Goal: Information Seeking & Learning: Check status

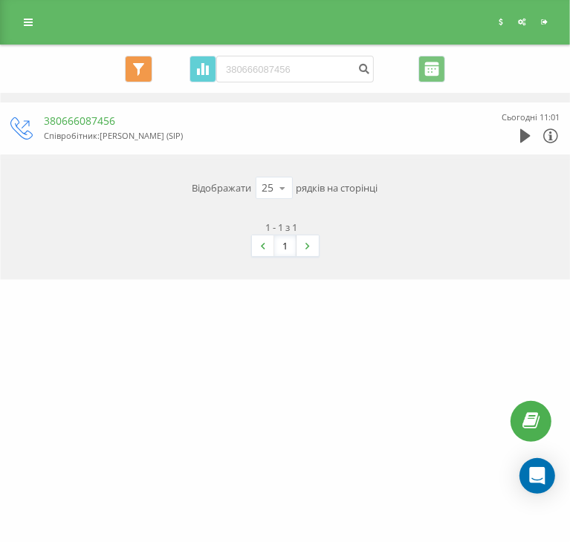
click at [267, 69] on input "380666087456" at bounding box center [294, 69] width 157 height 27
click at [232, 68] on input "+380679866386" at bounding box center [294, 69] width 157 height 27
type input "380679866386"
click at [360, 67] on icon "submit" at bounding box center [363, 66] width 13 height 9
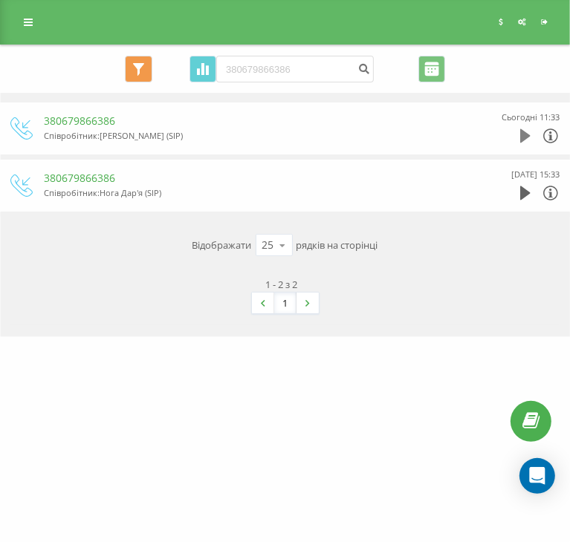
click at [530, 134] on icon at bounding box center [525, 136] width 10 height 14
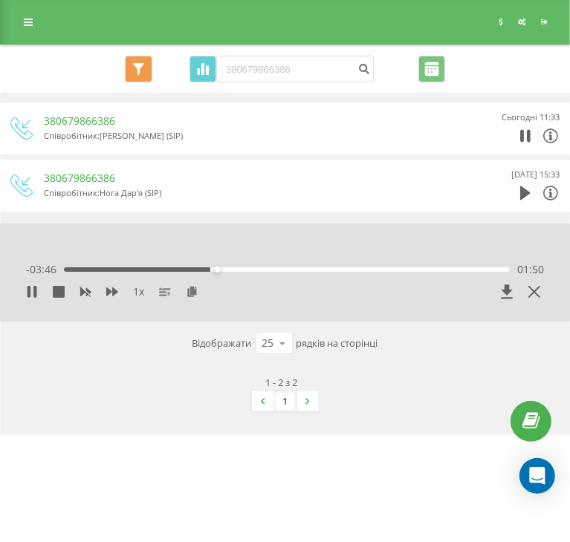
click at [19, 298] on div "1 x - 03:46 01:50 01:50" at bounding box center [285, 283] width 548 height 56
click at [33, 290] on icon at bounding box center [34, 292] width 3 height 12
click at [33, 22] on link at bounding box center [28, 22] width 27 height 21
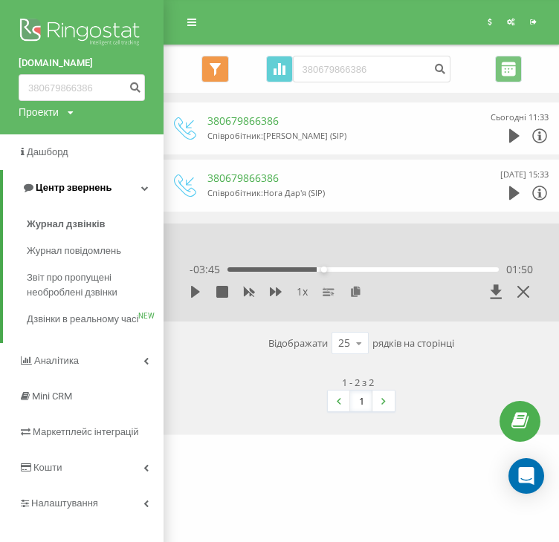
click at [79, 192] on span "Центр звернень" at bounding box center [74, 187] width 76 height 11
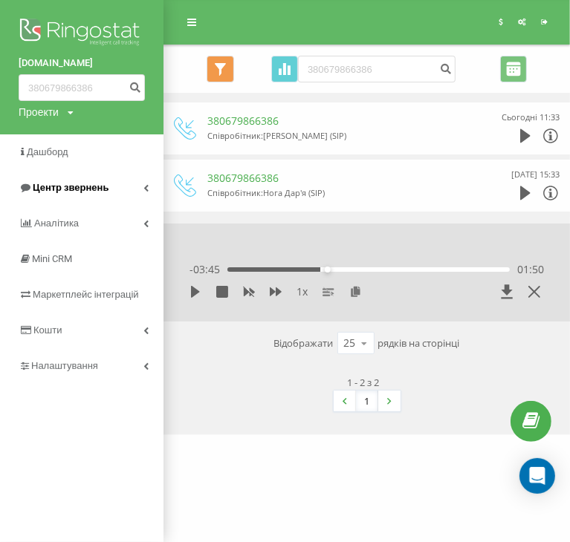
click at [77, 191] on span "Центр звернень" at bounding box center [71, 187] width 76 height 11
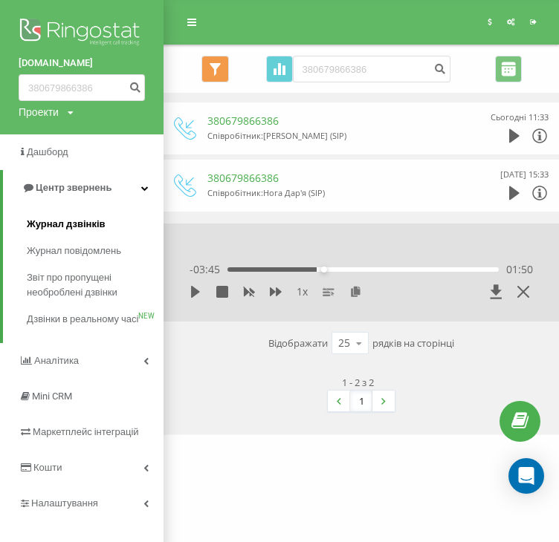
click at [68, 226] on span "Журнал дзвінків" at bounding box center [66, 224] width 79 height 15
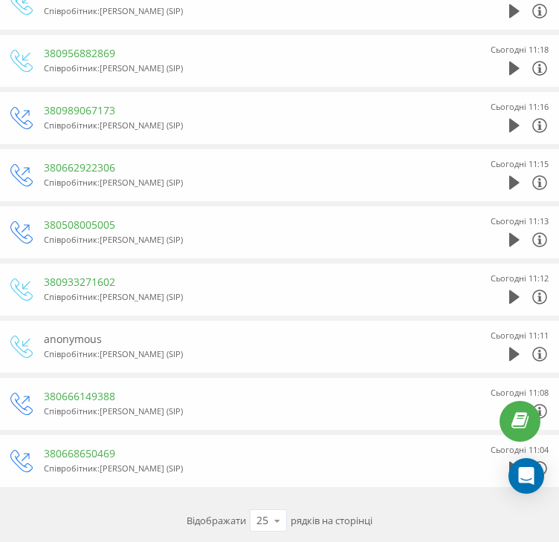
scroll to position [1106, 0]
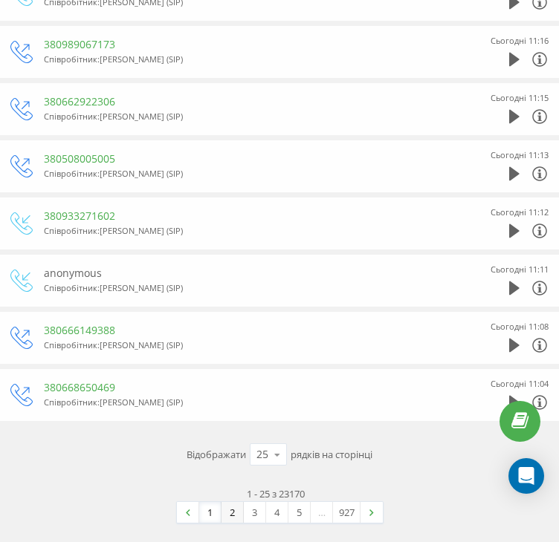
click at [226, 503] on link "2" at bounding box center [232, 512] width 22 height 21
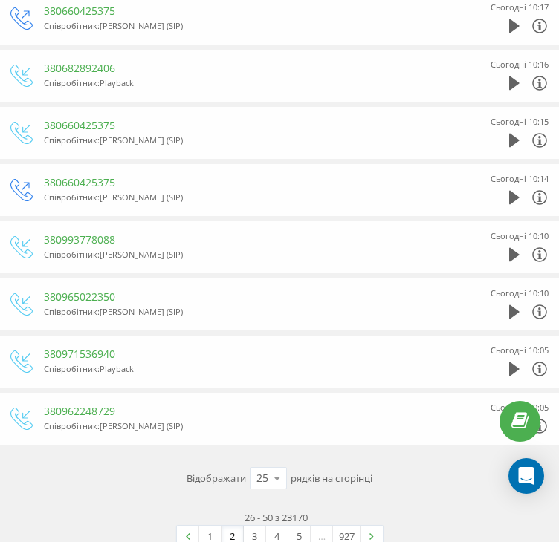
scroll to position [1106, 0]
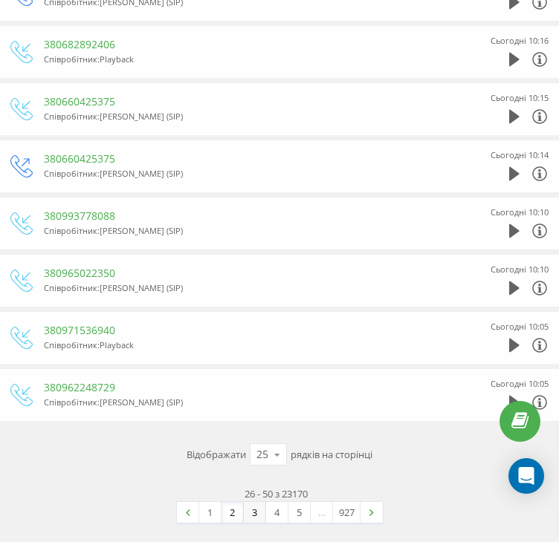
click at [259, 506] on link "3" at bounding box center [255, 512] width 22 height 21
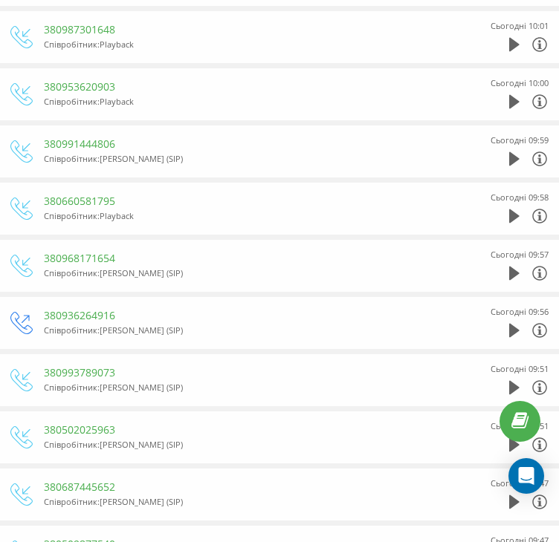
scroll to position [223, 0]
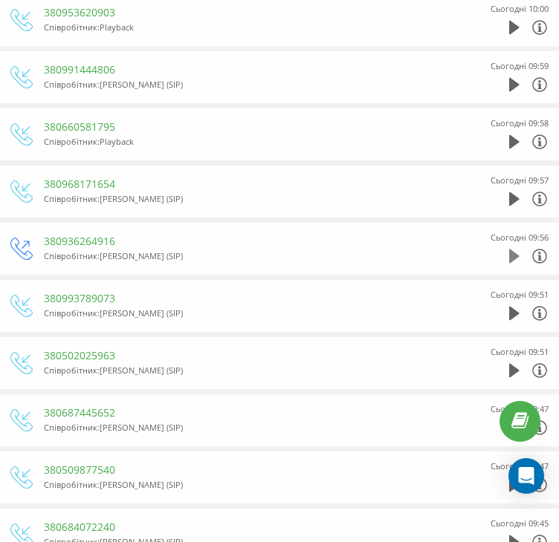
click at [519, 256] on icon at bounding box center [514, 257] width 10 height 14
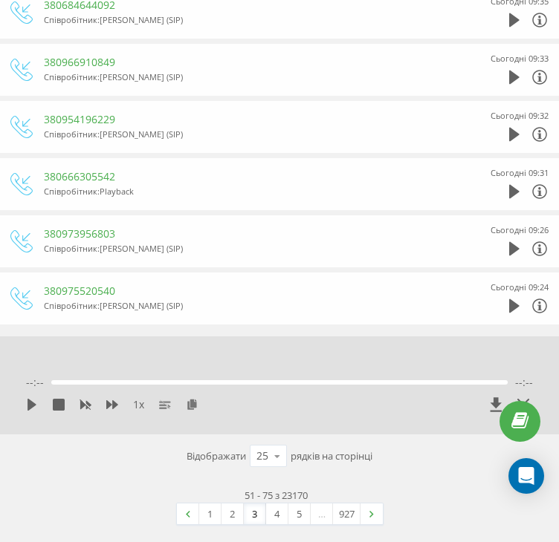
scroll to position [1204, 0]
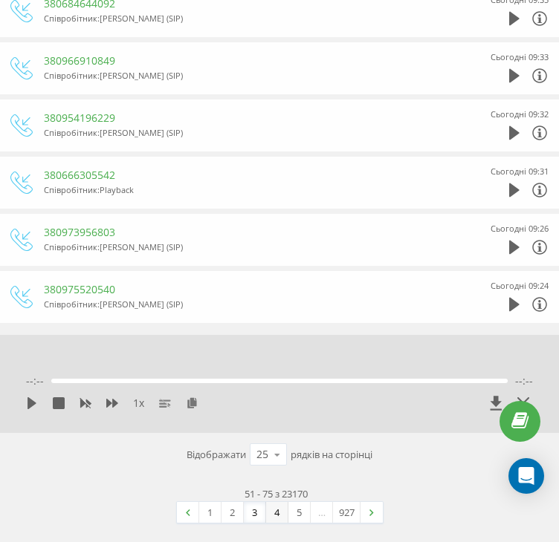
click at [270, 516] on link "4" at bounding box center [277, 512] width 22 height 21
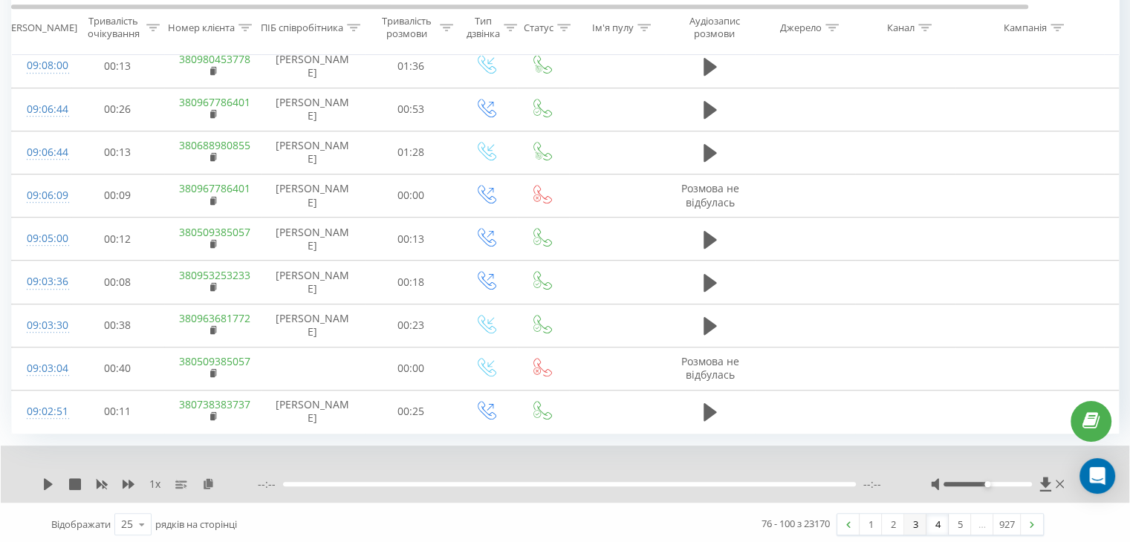
click at [569, 529] on link "3" at bounding box center [915, 524] width 22 height 21
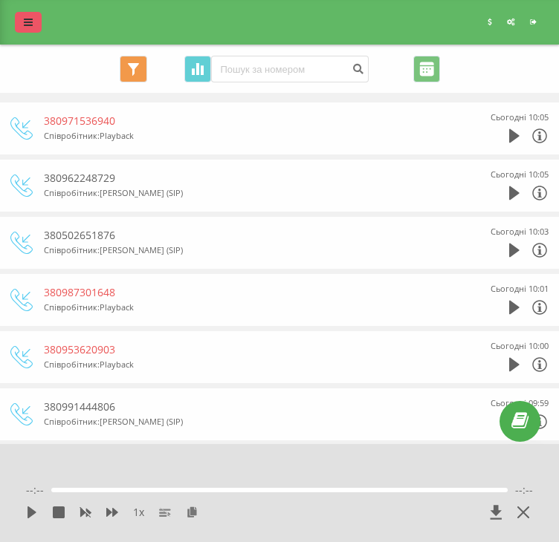
click at [27, 24] on icon at bounding box center [28, 22] width 9 height 10
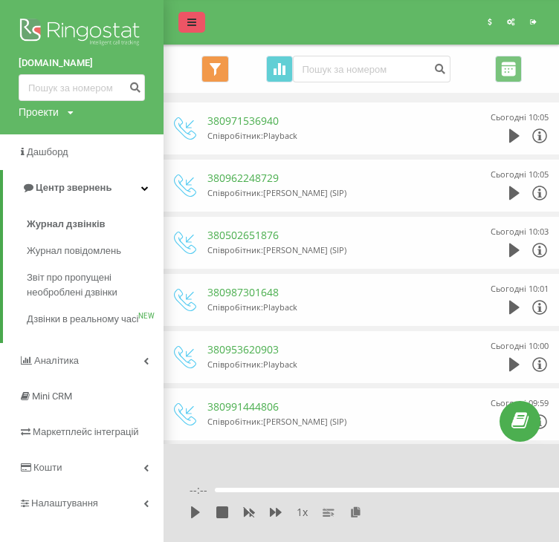
click at [193, 19] on icon at bounding box center [191, 22] width 9 height 10
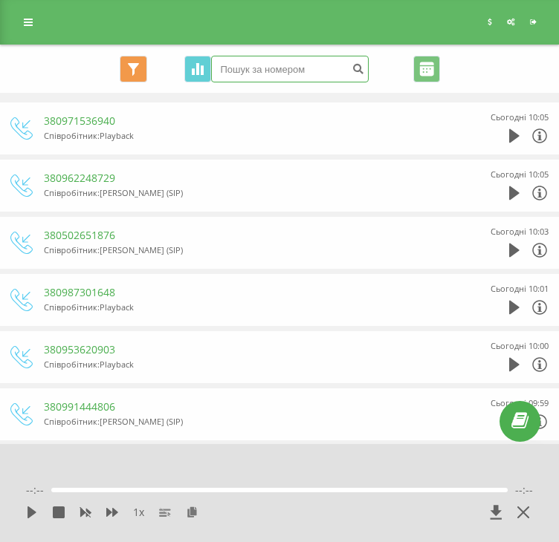
drag, startPoint x: 266, startPoint y: 68, endPoint x: 328, endPoint y: 80, distance: 62.9
click at [266, 68] on input at bounding box center [289, 69] width 157 height 27
paste input "380679866386"
type input "380679866386"
click at [352, 68] on icon "submit" at bounding box center [358, 66] width 13 height 9
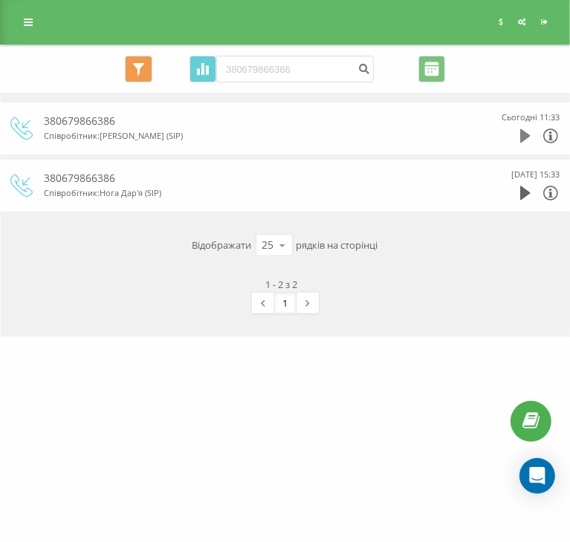
click at [530, 140] on icon at bounding box center [525, 136] width 10 height 14
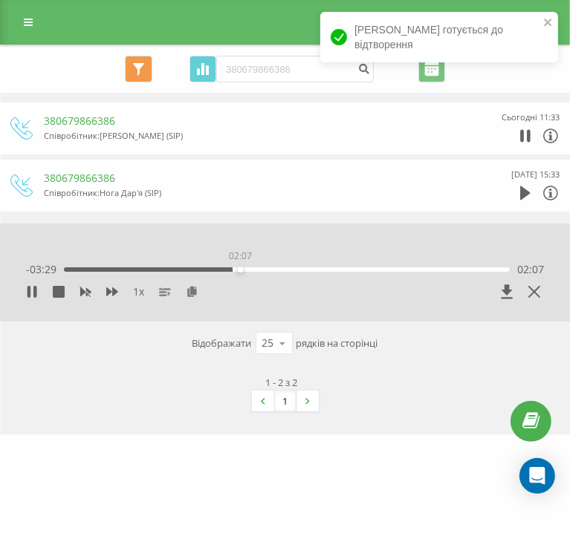
click at [230, 268] on div "02:07" at bounding box center [287, 269] width 446 height 4
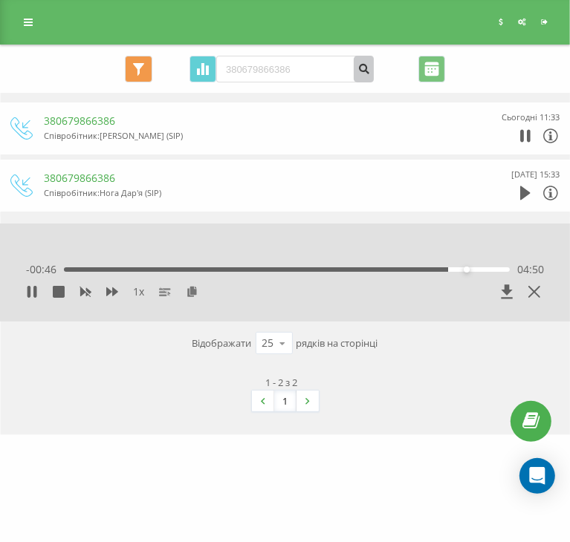
click at [363, 66] on icon "submit" at bounding box center [363, 66] width 13 height 9
